Goal: Book appointment/travel/reservation

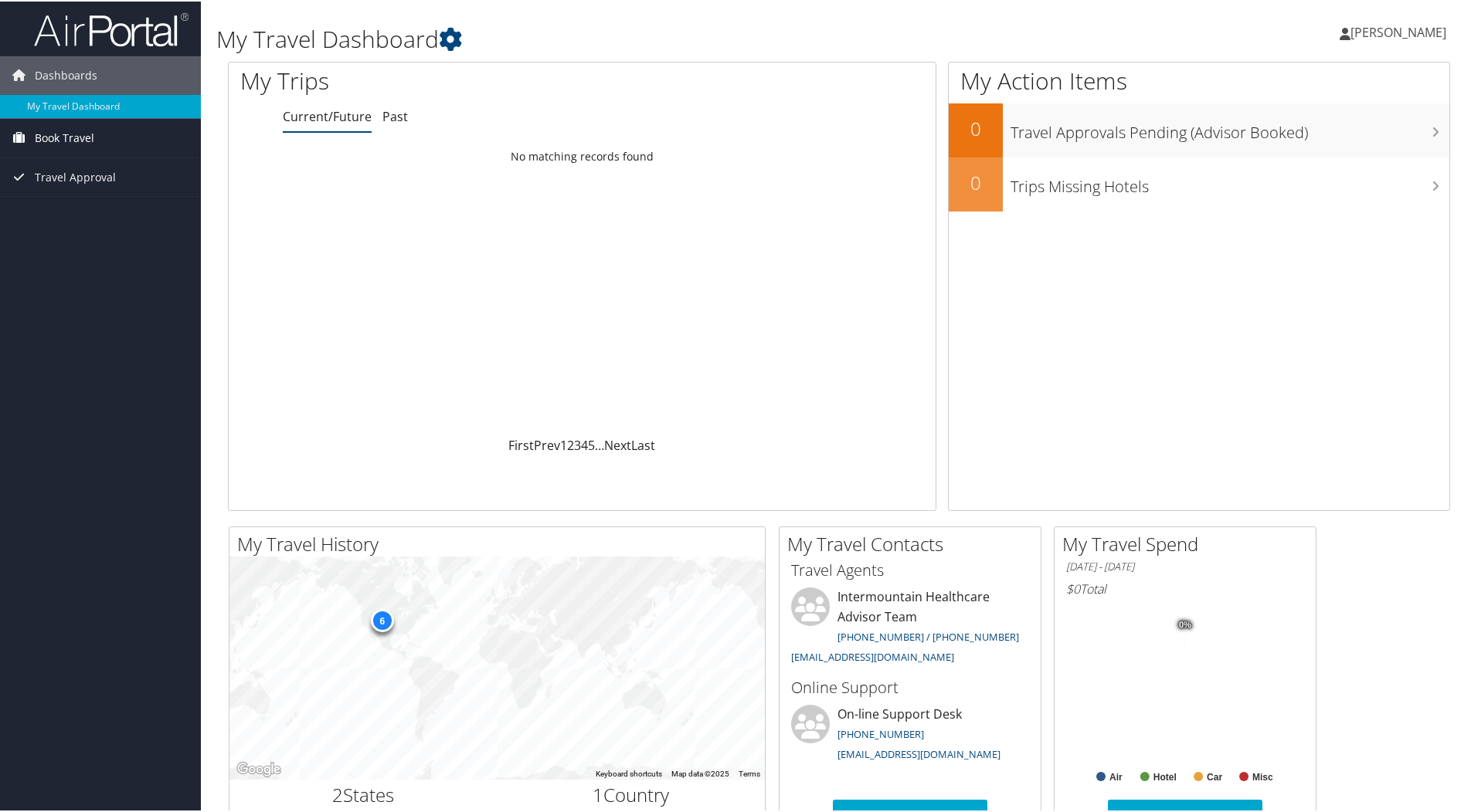
click at [58, 138] on span "Book Travel" at bounding box center [64, 136] width 60 height 39
click at [91, 190] on link "Book/Manage Online Trips" at bounding box center [100, 190] width 201 height 23
